Goal: Find specific page/section: Find specific page/section

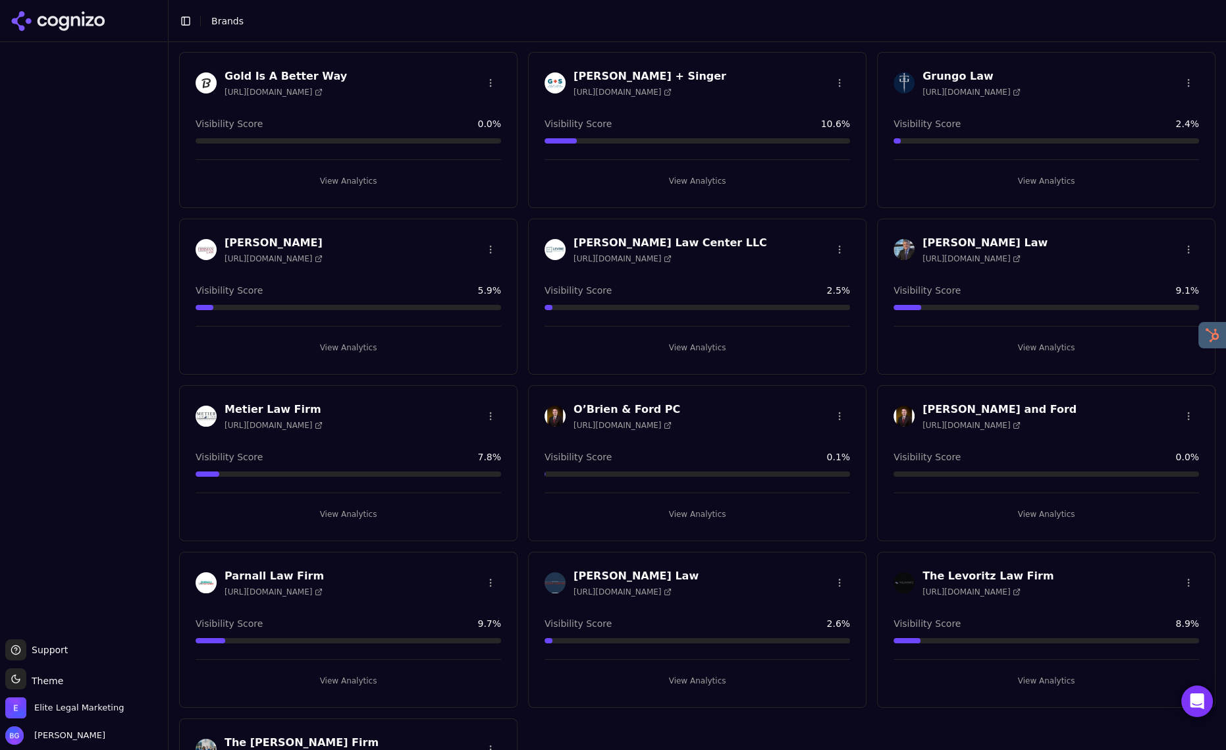
scroll to position [860, 0]
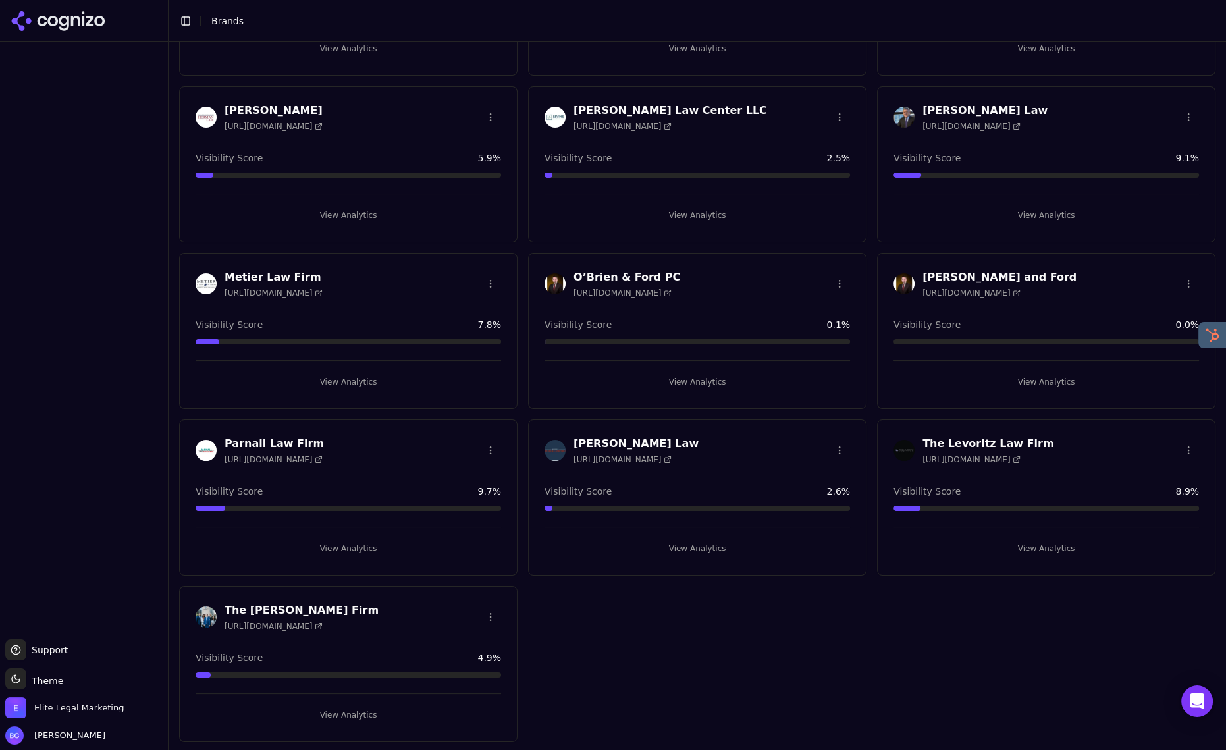
click at [1018, 107] on h3 "[PERSON_NAME] Law" at bounding box center [985, 111] width 125 height 16
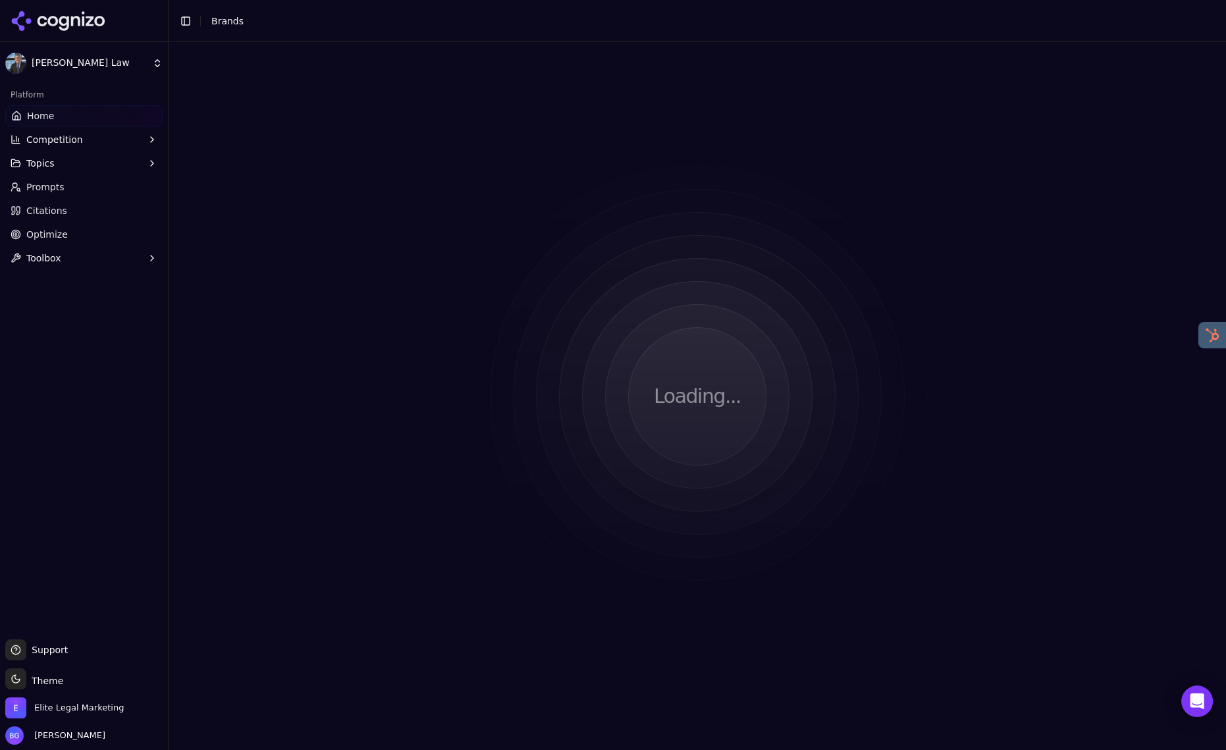
click at [1040, 220] on div "Loading..." at bounding box center [698, 396] width 1058 height 708
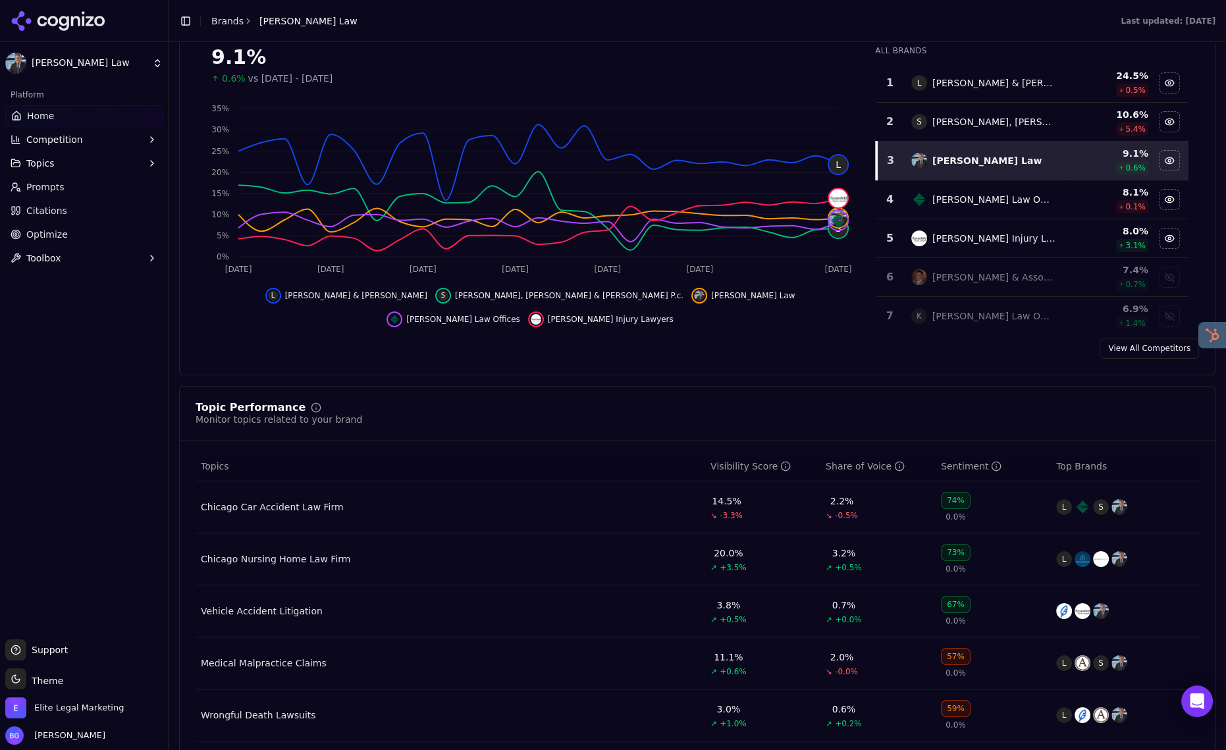
scroll to position [207, 0]
click at [321, 510] on div "Chicago Car Accident Law Firm" at bounding box center [272, 505] width 143 height 13
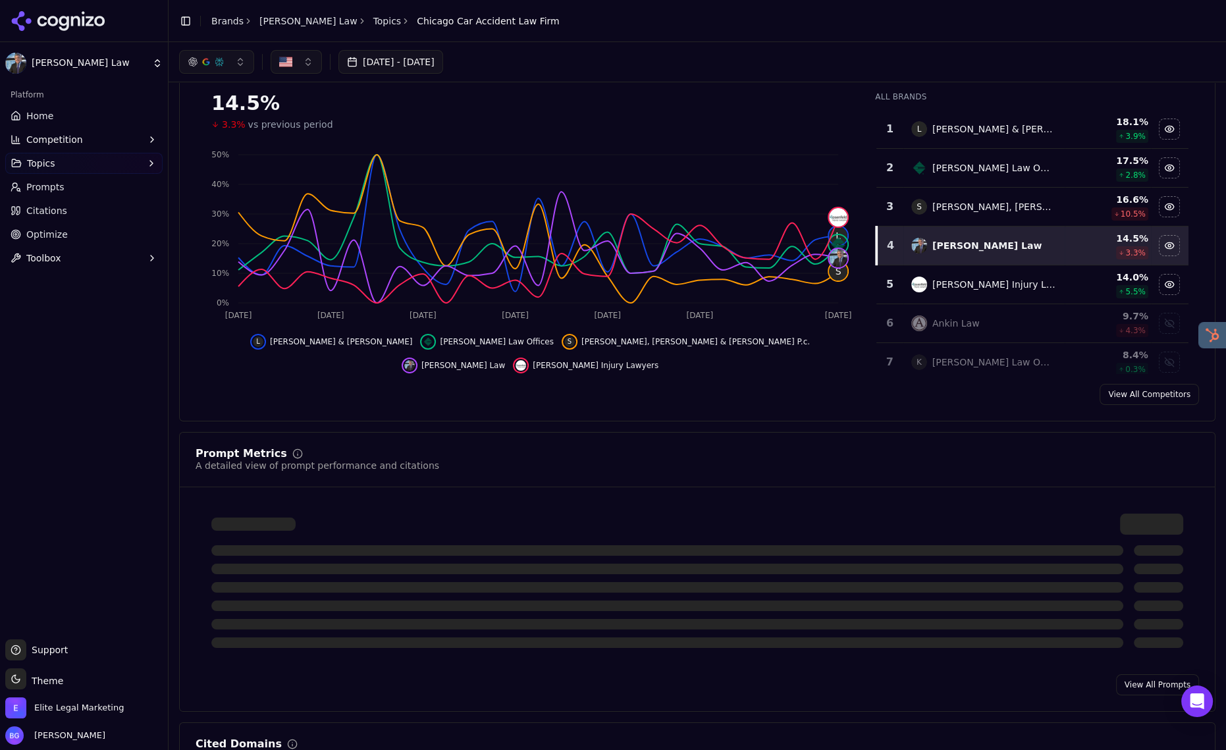
scroll to position [27, 0]
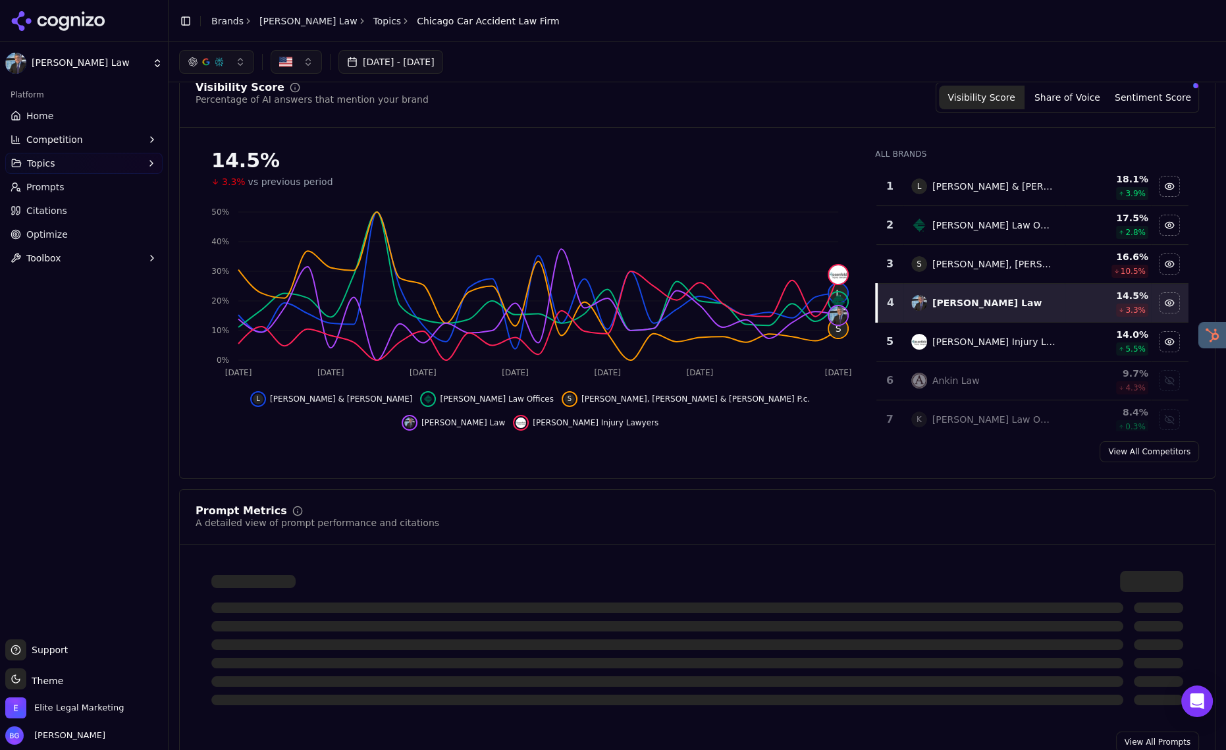
click at [240, 62] on button "button" at bounding box center [216, 62] width 75 height 24
click at [263, 138] on div "Google AI Overviews" at bounding box center [216, 141] width 125 height 34
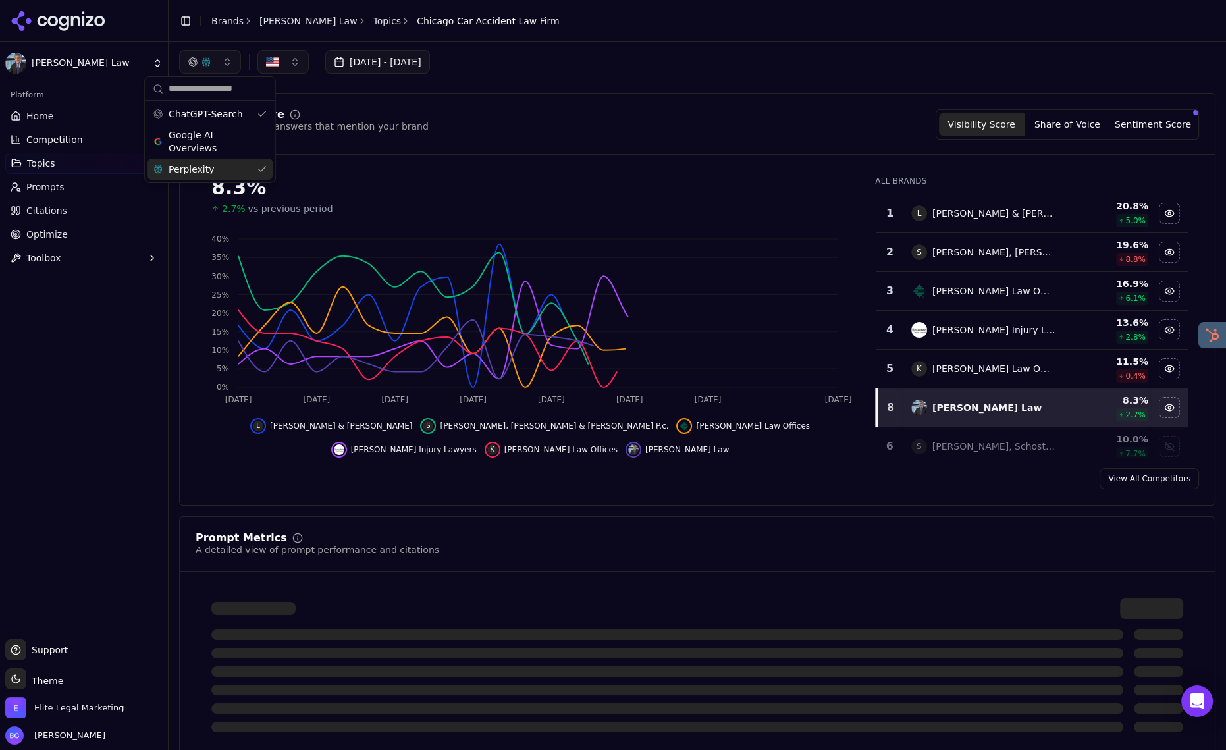
click at [258, 163] on div "Perplexity" at bounding box center [210, 169] width 125 height 21
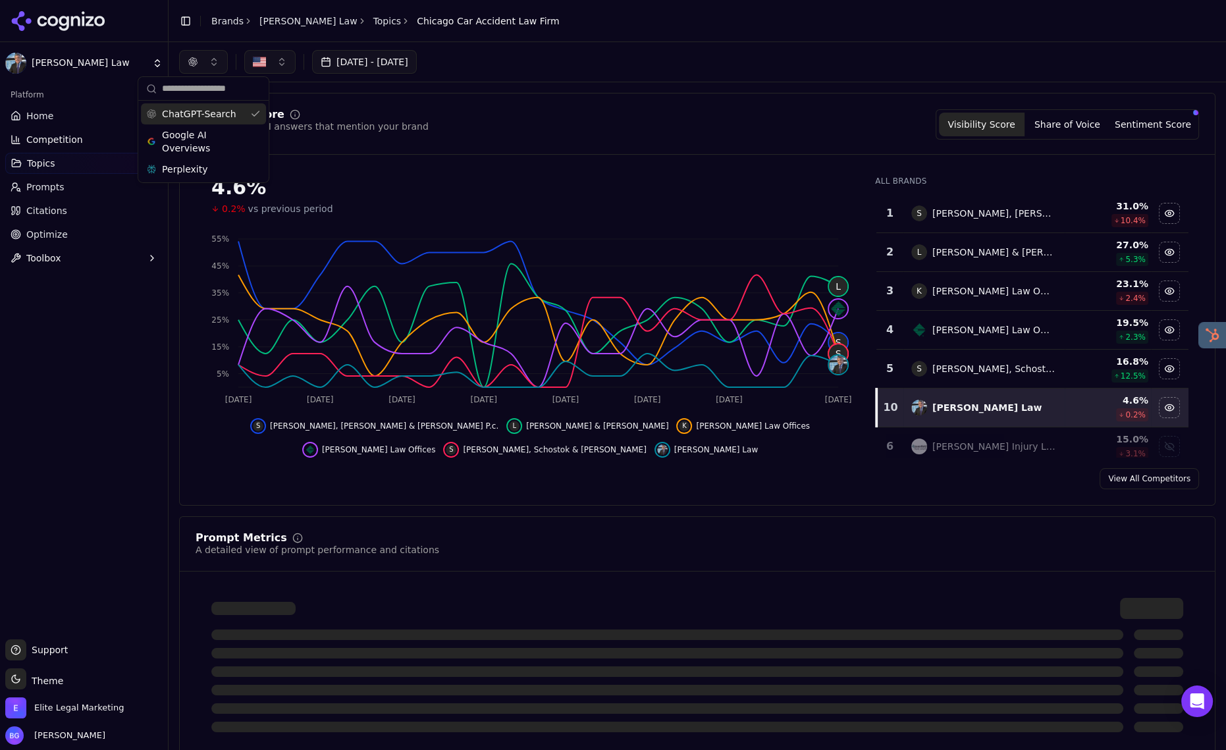
click at [256, 115] on div "ChatGPT-Search" at bounding box center [203, 113] width 125 height 21
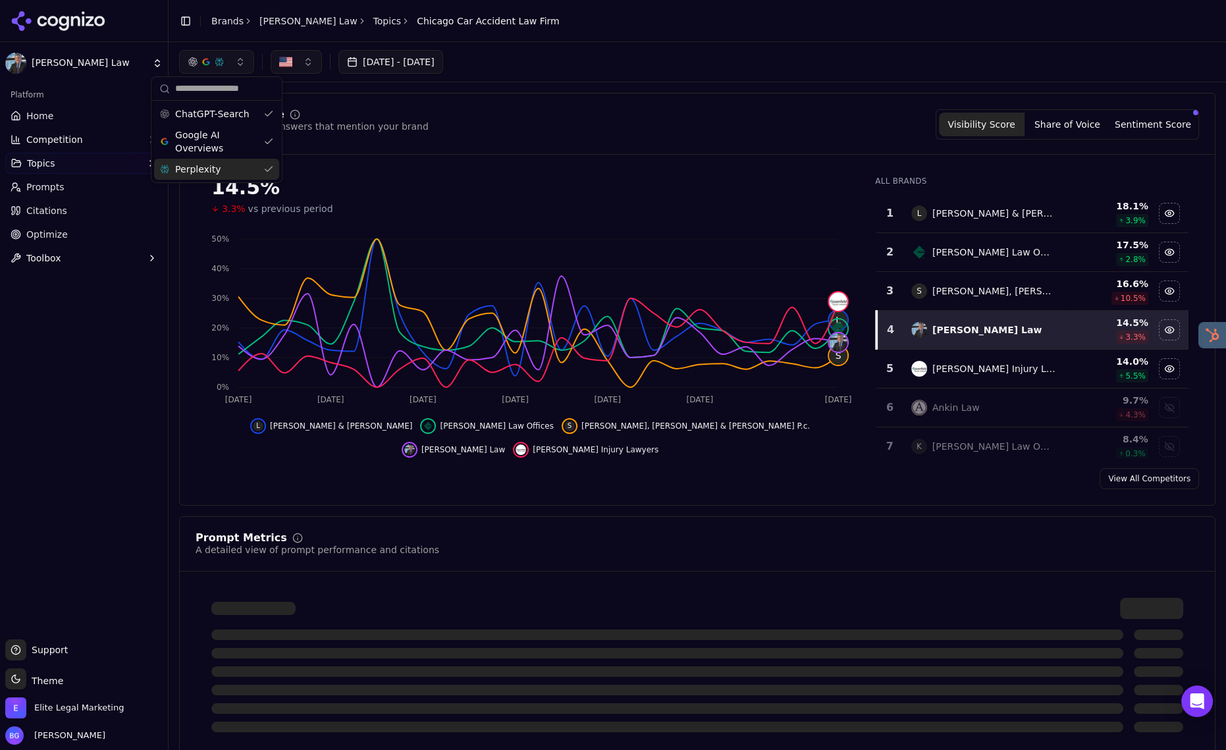
drag, startPoint x: 265, startPoint y: 167, endPoint x: 267, endPoint y: 159, distance: 8.1
click at [267, 167] on div "Perplexity" at bounding box center [216, 169] width 125 height 21
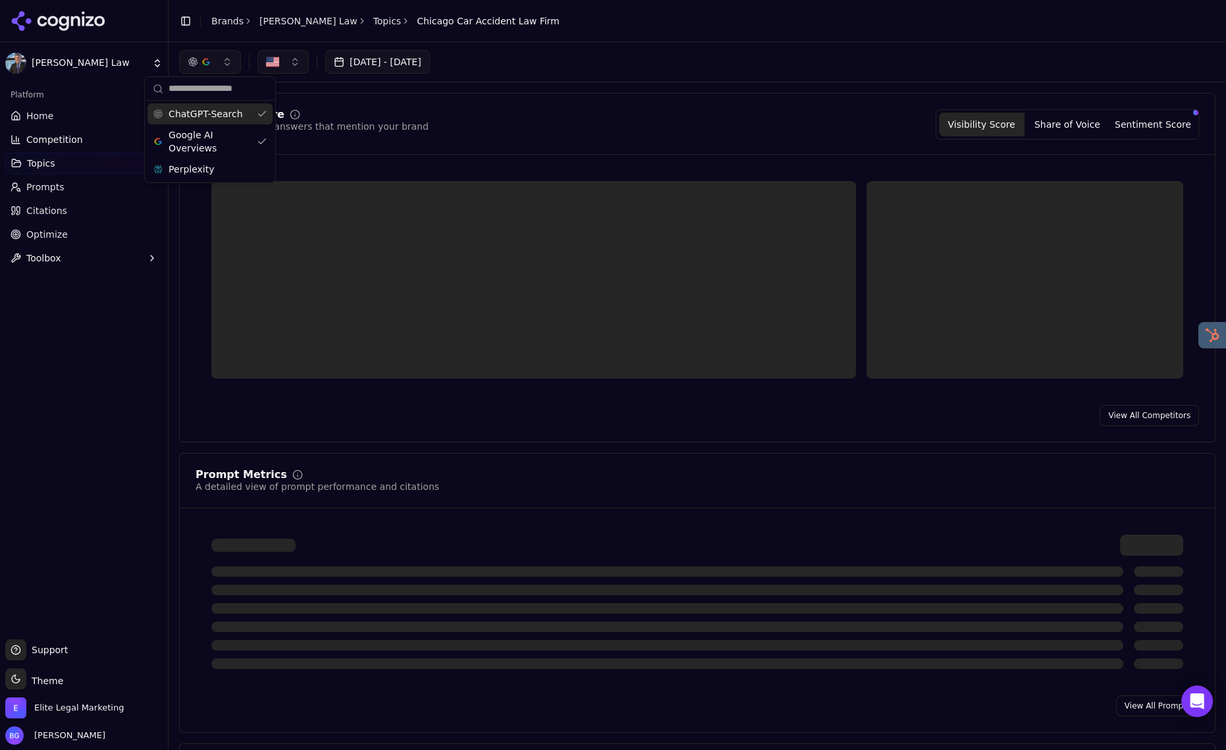
click at [262, 113] on div "ChatGPT-Search" at bounding box center [210, 113] width 125 height 21
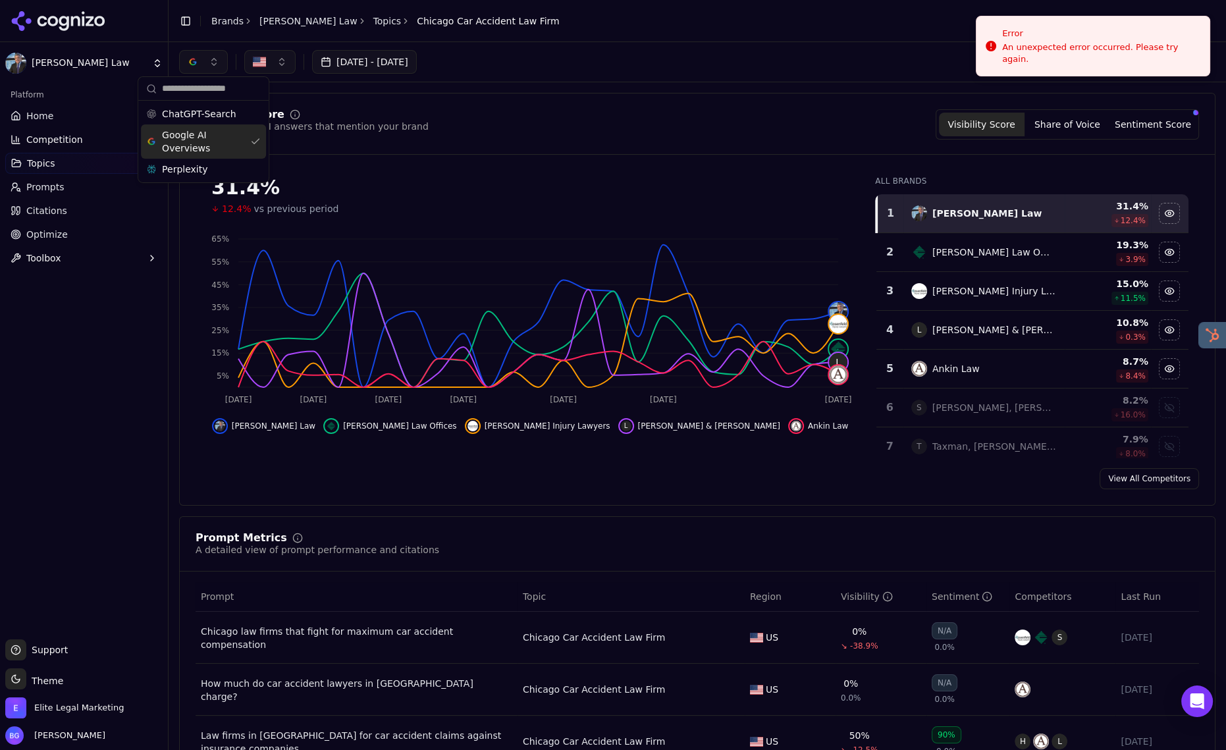
click at [257, 143] on div "Google AI Overviews" at bounding box center [203, 141] width 125 height 34
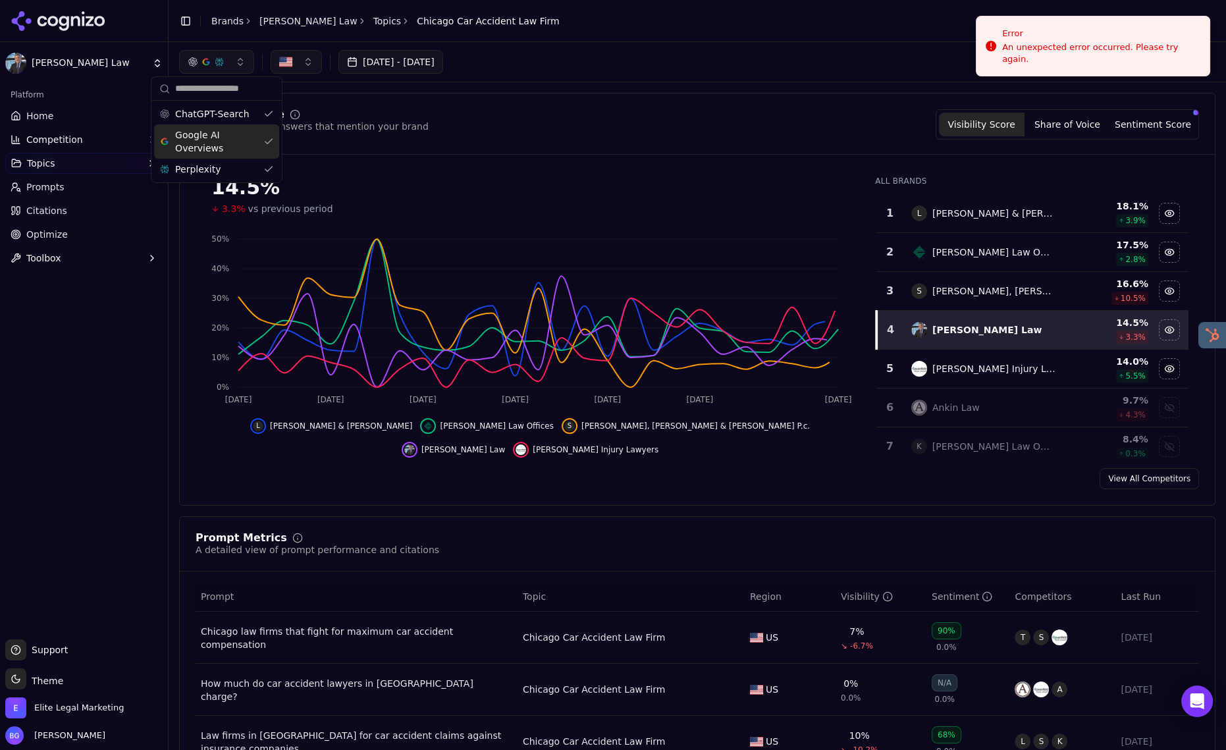
drag, startPoint x: 271, startPoint y: 148, endPoint x: 269, endPoint y: 129, distance: 19.2
click at [271, 148] on div "Google AI Overviews" at bounding box center [216, 141] width 125 height 34
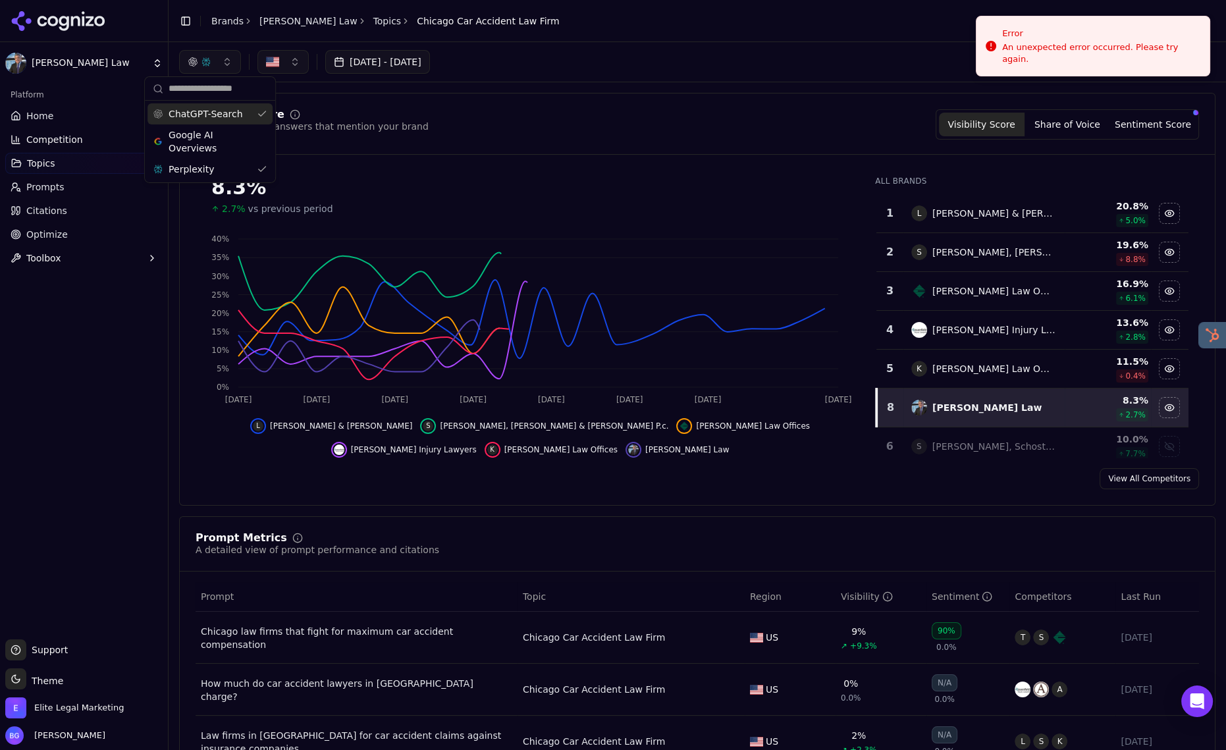
click at [269, 116] on div "ChatGPT-Search" at bounding box center [210, 113] width 125 height 21
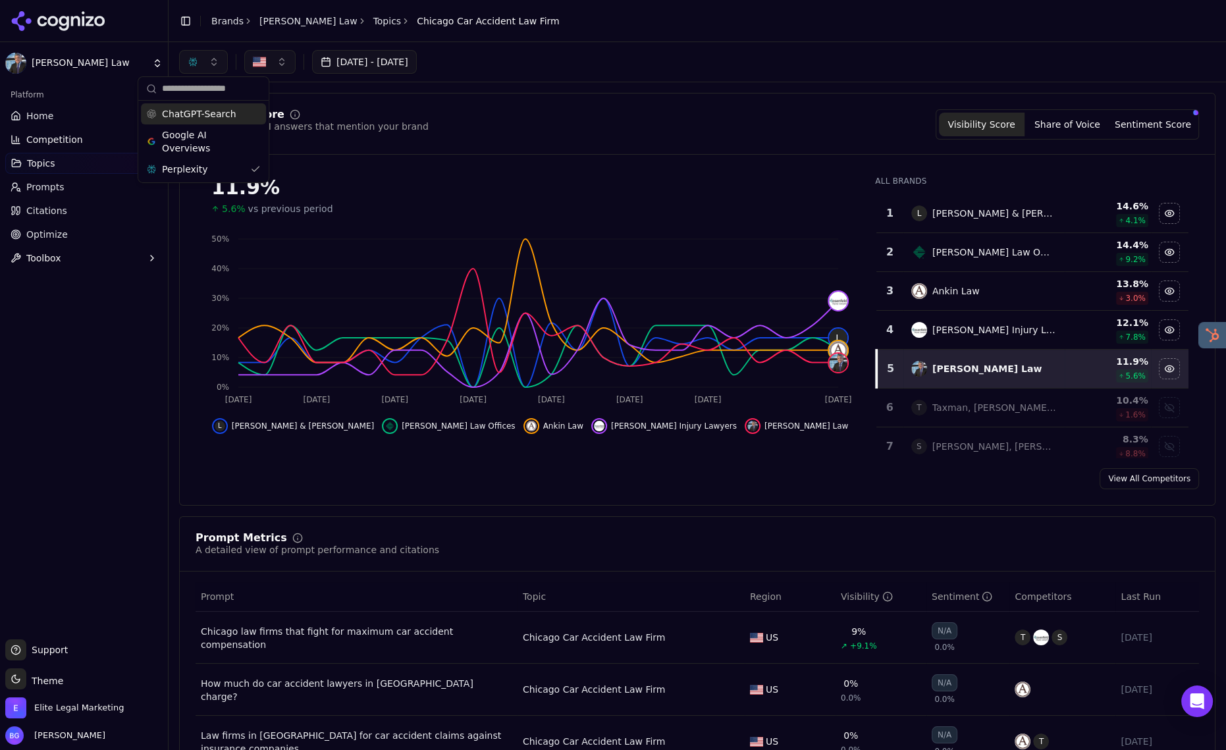
click at [254, 117] on div "ChatGPT-Search" at bounding box center [203, 113] width 125 height 21
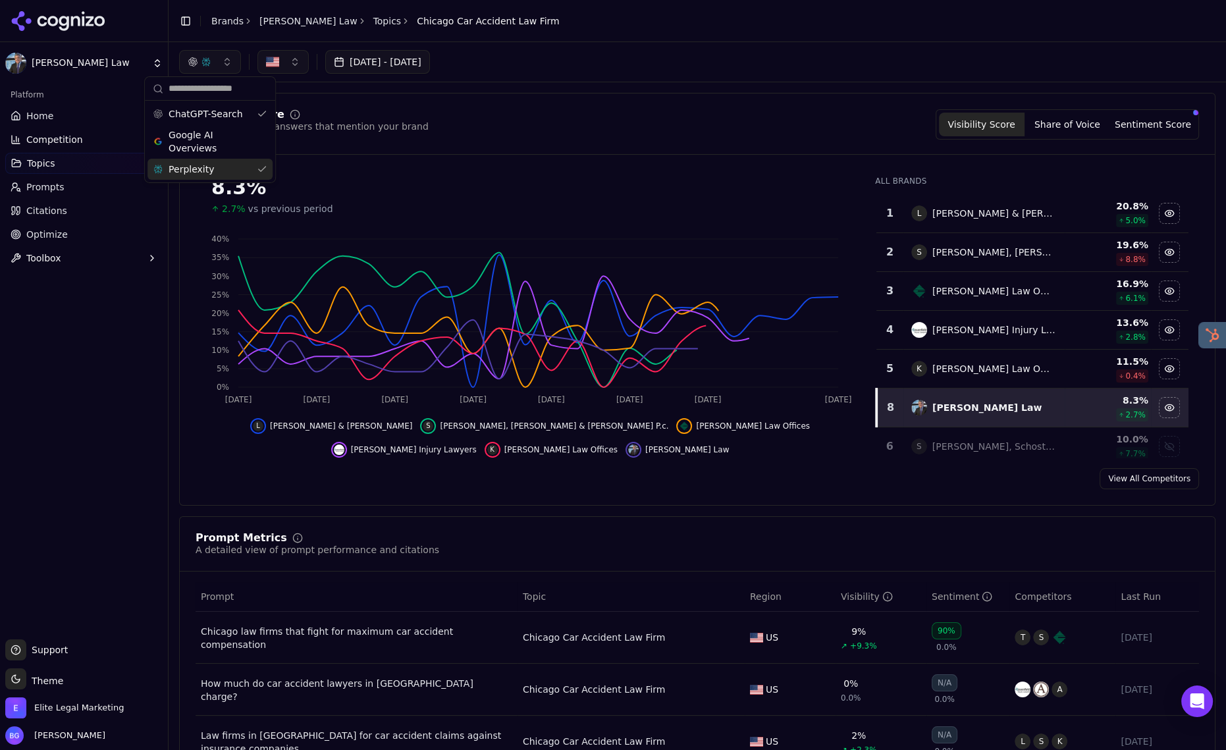
click at [258, 171] on div "Perplexity" at bounding box center [210, 169] width 125 height 21
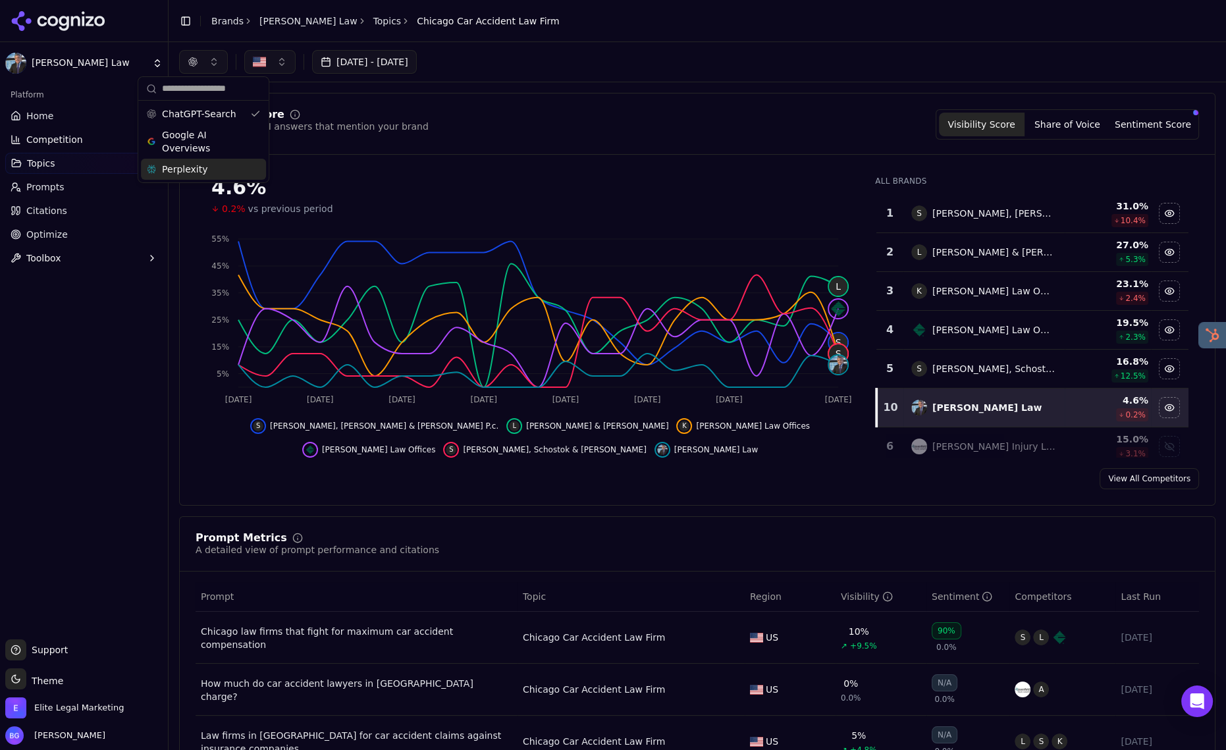
click at [465, 101] on div "Visibility Score Percentage of AI answers that mention your brand Visibility Sc…" at bounding box center [697, 299] width 1037 height 413
click at [60, 118] on link "Home" at bounding box center [83, 115] width 157 height 21
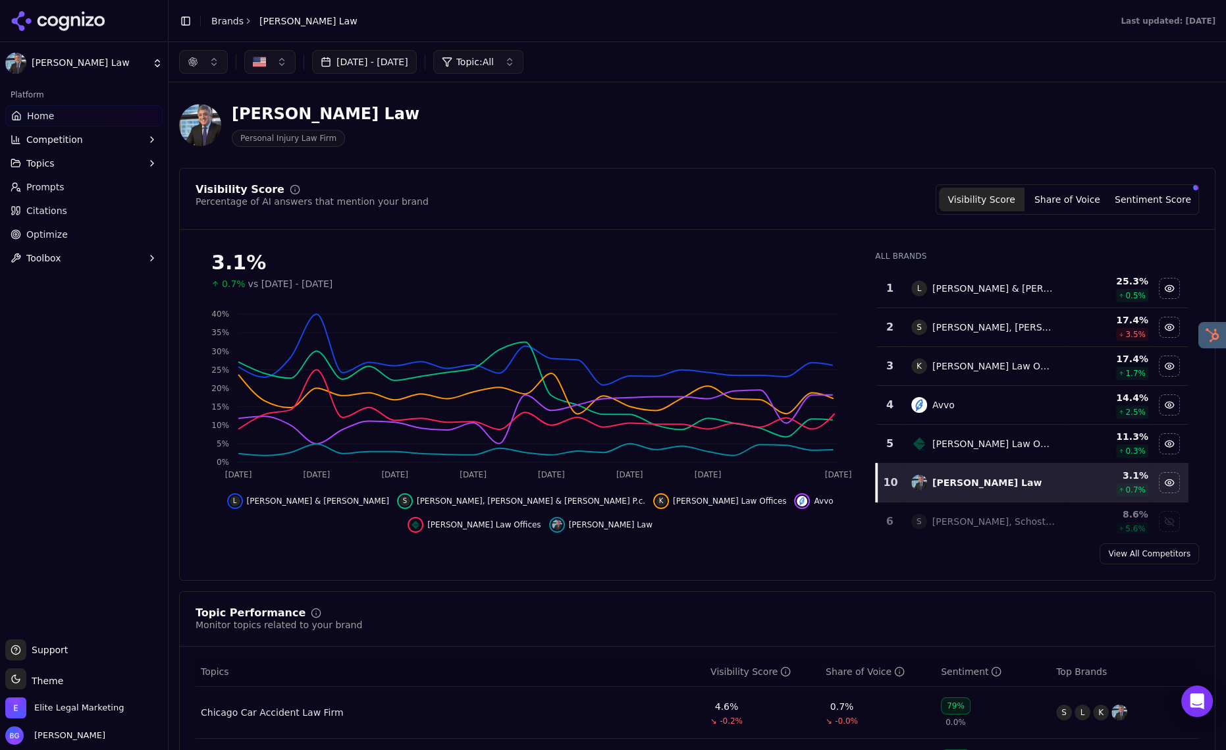
click at [190, 66] on div "button" at bounding box center [193, 62] width 11 height 11
click at [539, 128] on div "[PERSON_NAME] Law Personal Injury Law Firm" at bounding box center [474, 124] width 590 height 43
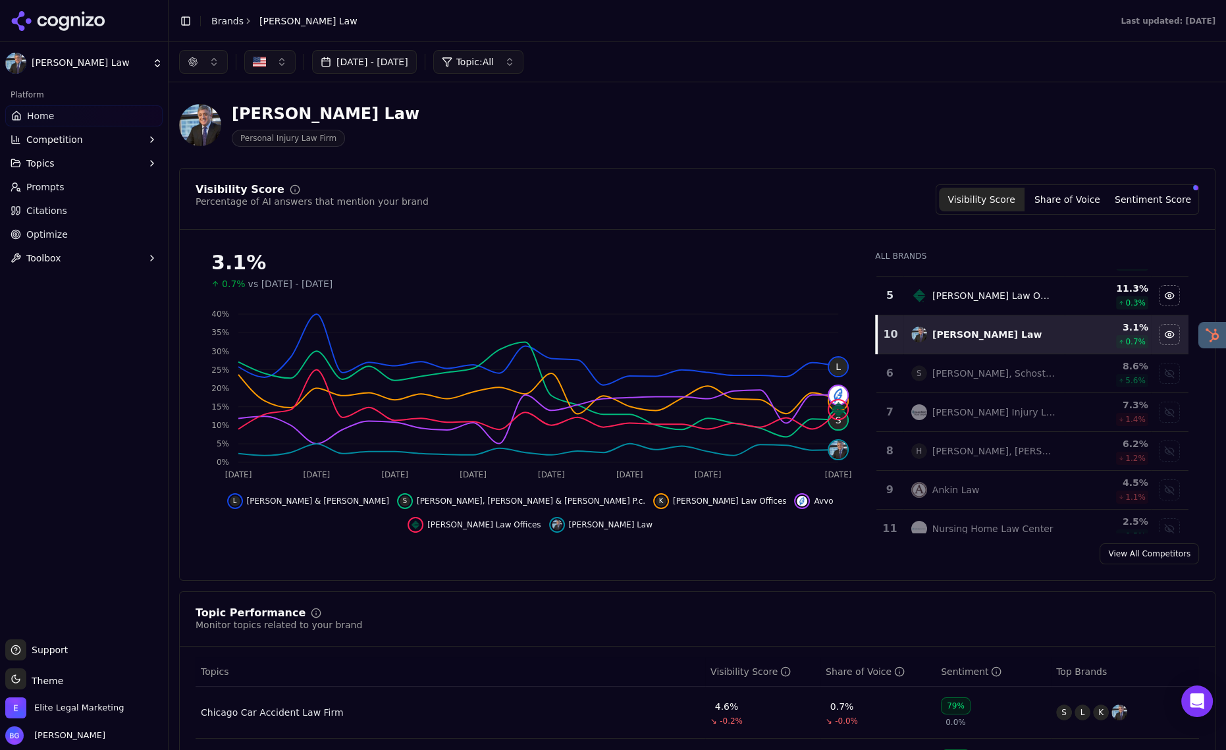
scroll to position [158, 0]
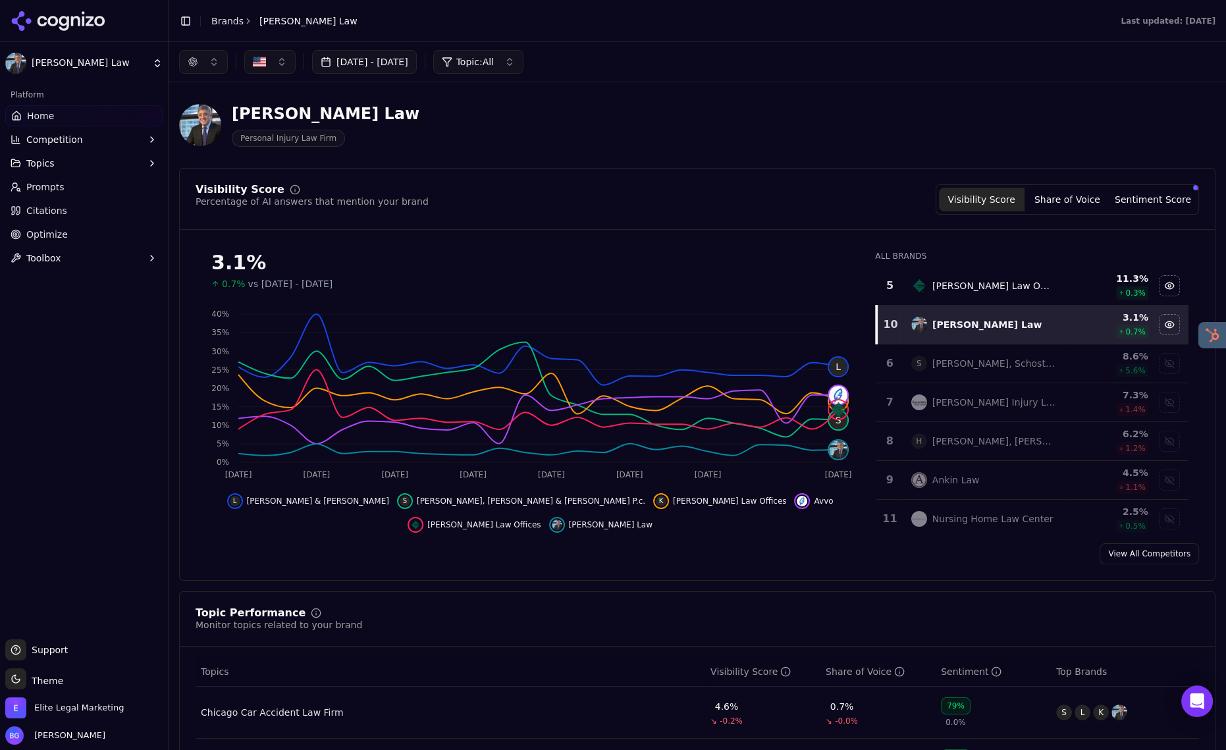
click at [1121, 554] on link "View All Competitors" at bounding box center [1149, 553] width 99 height 21
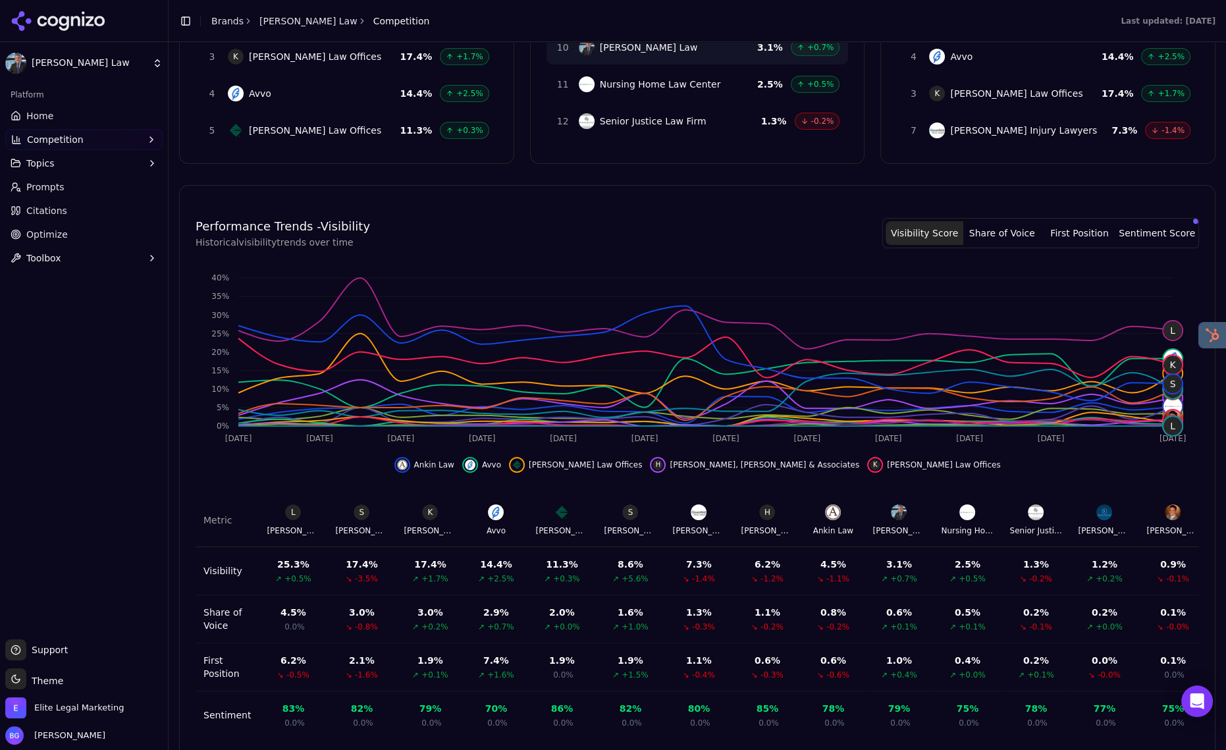
scroll to position [267, 0]
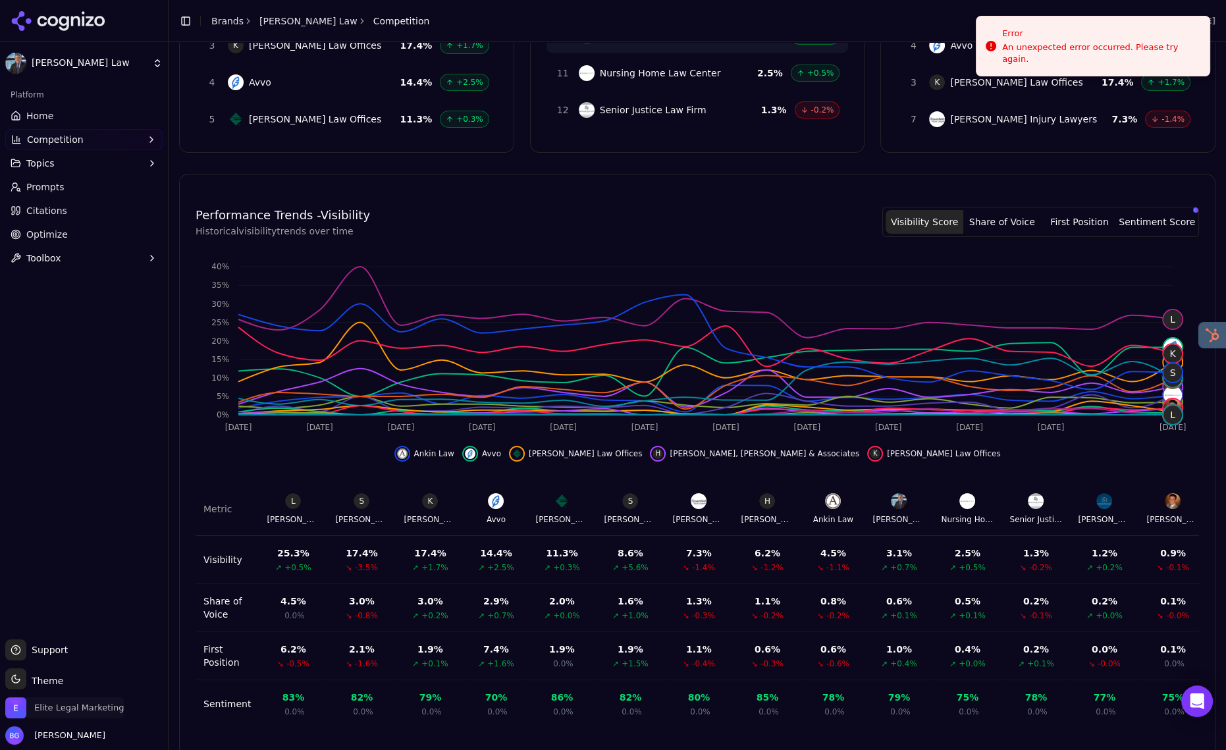
click at [74, 713] on span "Elite Legal Marketing" at bounding box center [79, 708] width 90 height 12
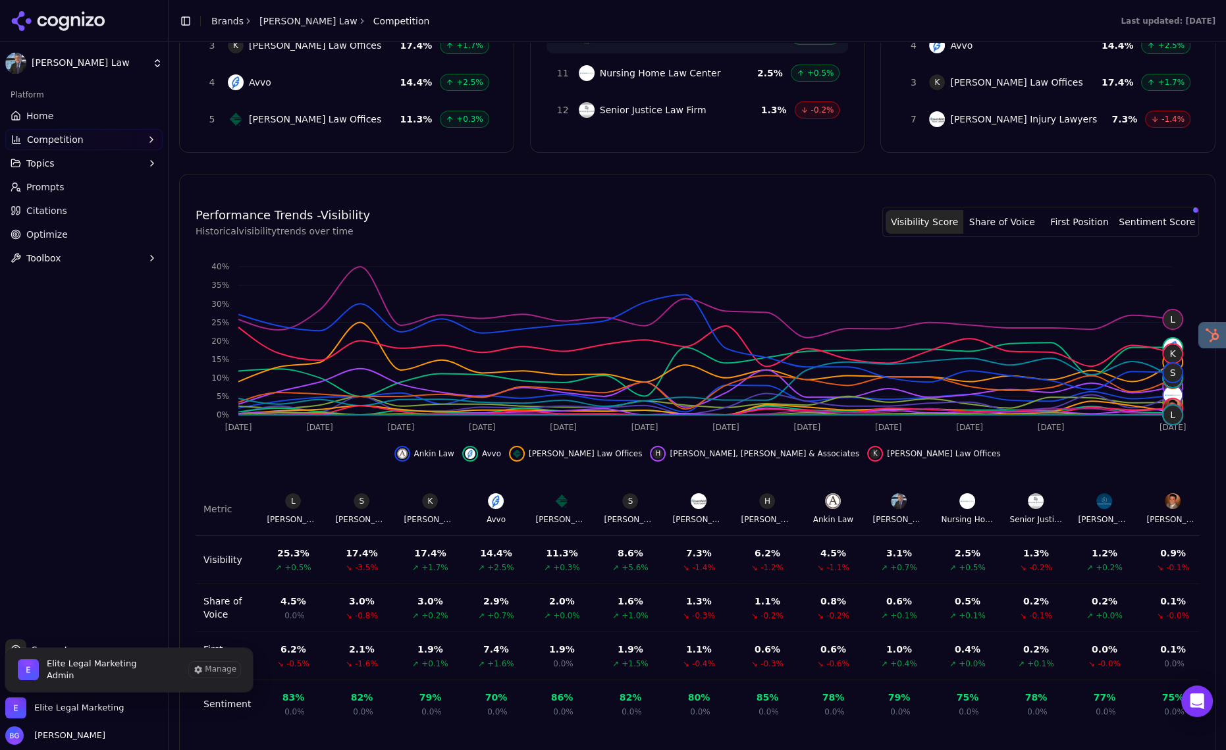
click at [57, 196] on link "Prompts" at bounding box center [83, 187] width 157 height 21
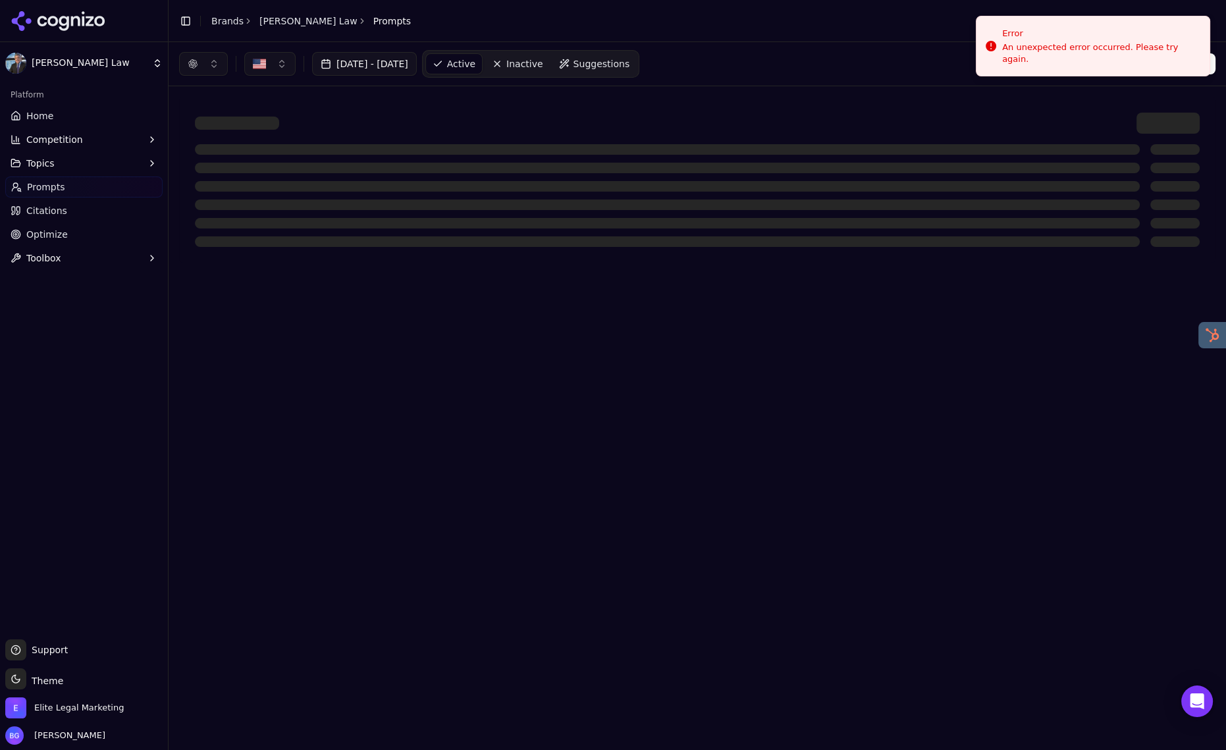
click at [37, 110] on span "Home" at bounding box center [39, 115] width 27 height 13
